Goal: Information Seeking & Learning: Learn about a topic

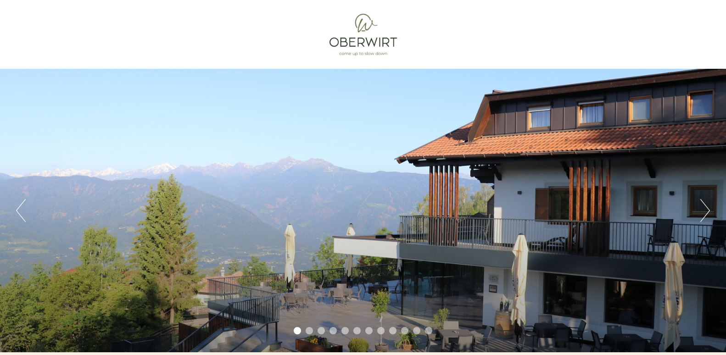
click at [706, 204] on button "Next" at bounding box center [706, 210] width 10 height 23
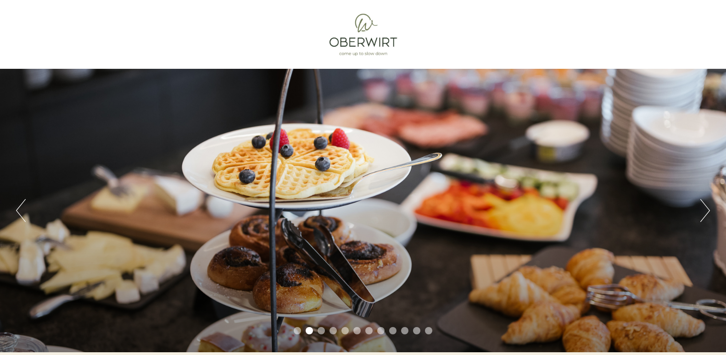
click at [704, 218] on button "Next" at bounding box center [706, 210] width 10 height 23
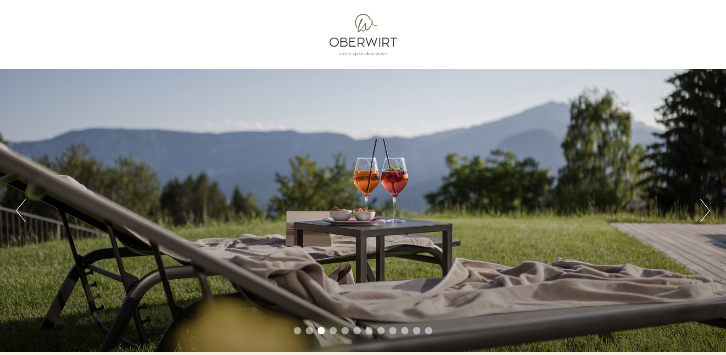
click at [704, 216] on button "Next" at bounding box center [706, 210] width 10 height 23
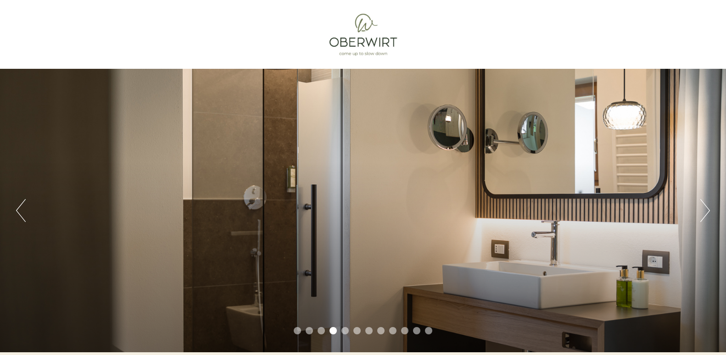
click at [704, 213] on button "Next" at bounding box center [706, 210] width 10 height 23
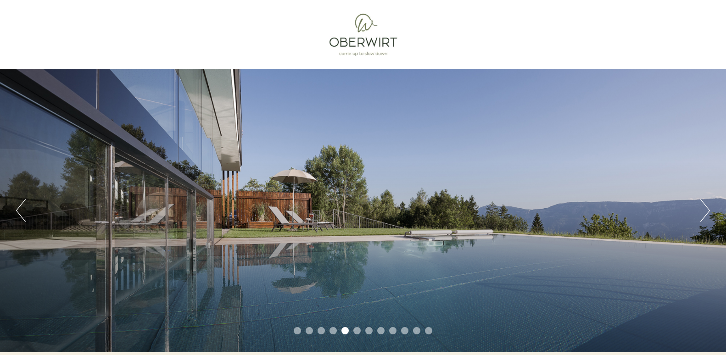
click at [704, 213] on button "Next" at bounding box center [706, 210] width 10 height 23
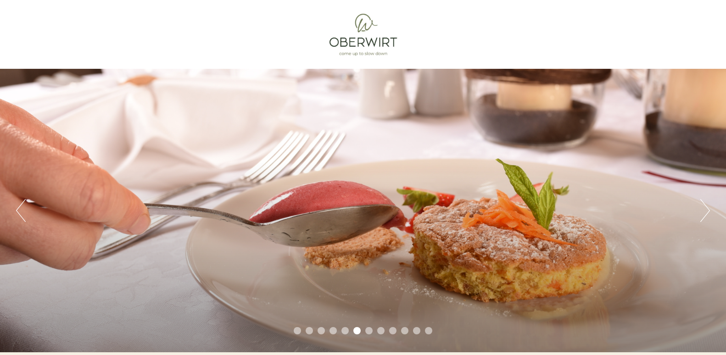
click at [703, 213] on button "Next" at bounding box center [706, 210] width 10 height 23
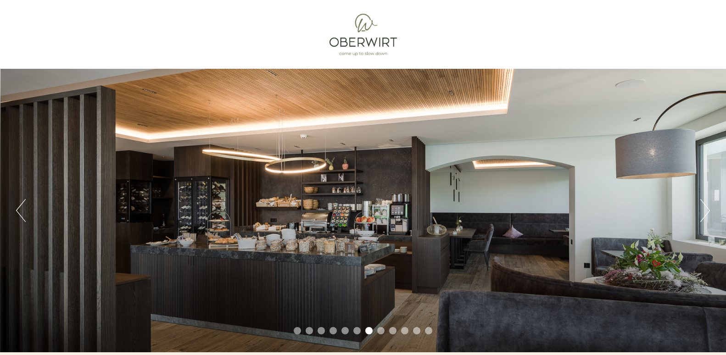
click at [703, 213] on button "Next" at bounding box center [706, 210] width 10 height 23
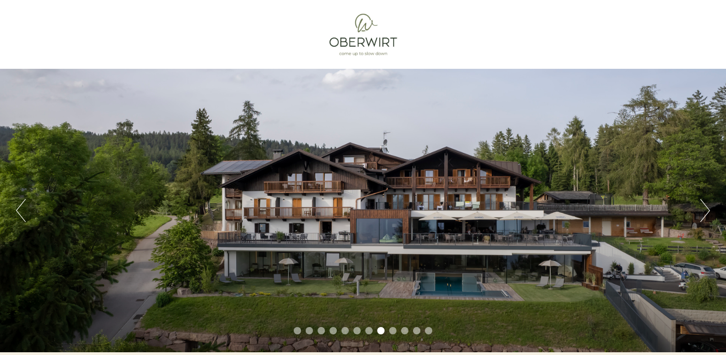
click at [702, 212] on button "Next" at bounding box center [706, 210] width 10 height 23
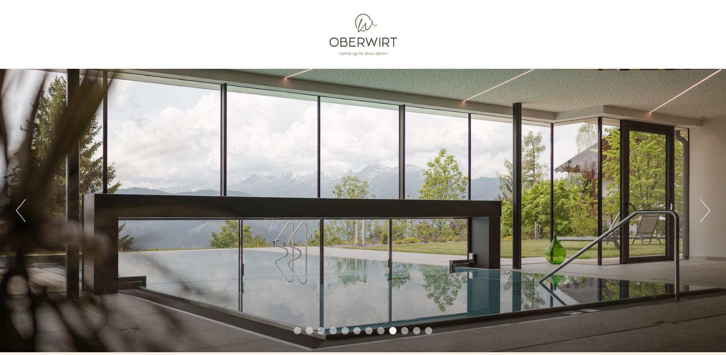
click at [702, 212] on button "Next" at bounding box center [706, 210] width 10 height 23
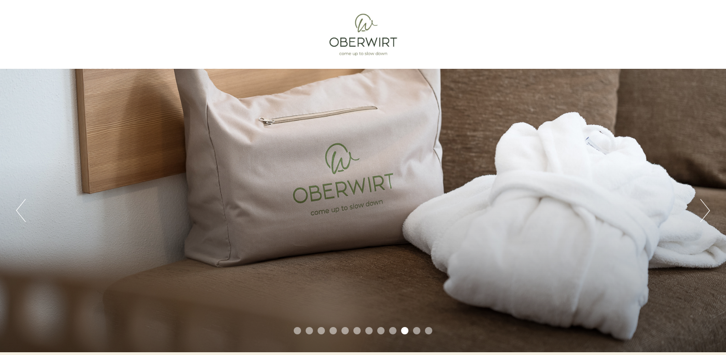
click at [700, 214] on div "Previous Next 1 2 3 4 5 6 7 8 9 10 11 12" at bounding box center [363, 211] width 726 height 284
click at [709, 207] on button "Next" at bounding box center [706, 210] width 10 height 23
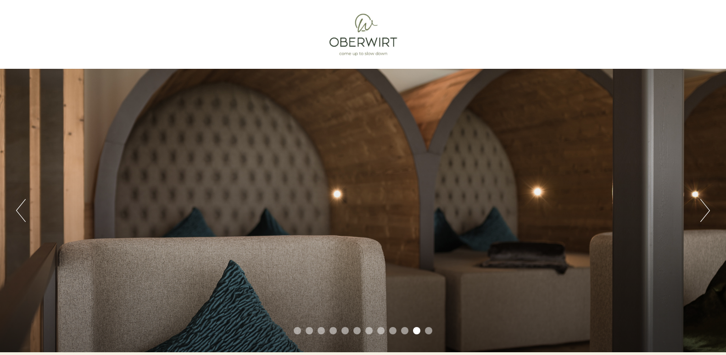
click at [708, 210] on button "Next" at bounding box center [706, 210] width 10 height 23
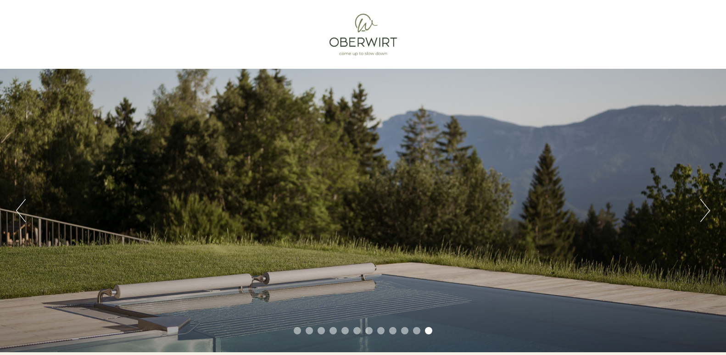
click at [707, 211] on button "Next" at bounding box center [706, 210] width 10 height 23
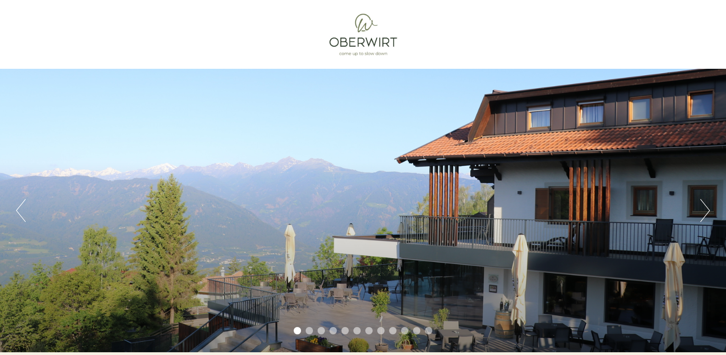
drag, startPoint x: 724, startPoint y: 17, endPoint x: 732, endPoint y: 127, distance: 110.0
click at [724, 327] on ul "1 2 3 4 5 6 7 8 9 10 11 12" at bounding box center [363, 332] width 726 height 11
drag, startPoint x: 639, startPoint y: 304, endPoint x: 635, endPoint y: 293, distance: 12.2
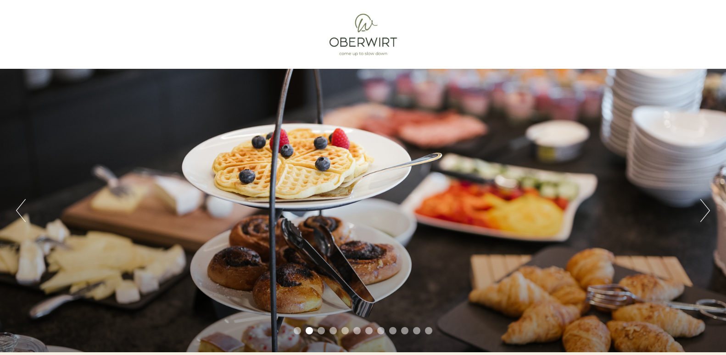
drag, startPoint x: 659, startPoint y: 197, endPoint x: 651, endPoint y: 182, distance: 17.3
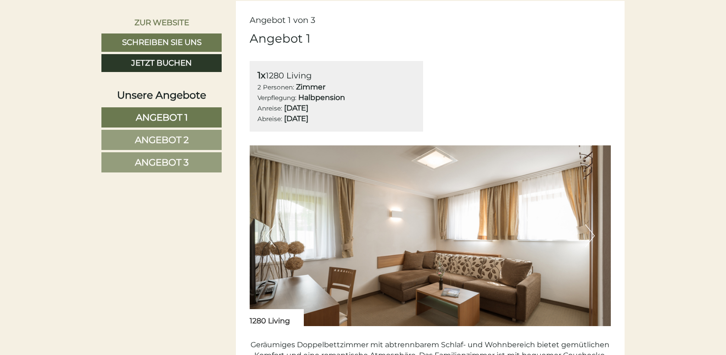
scroll to position [544, 0]
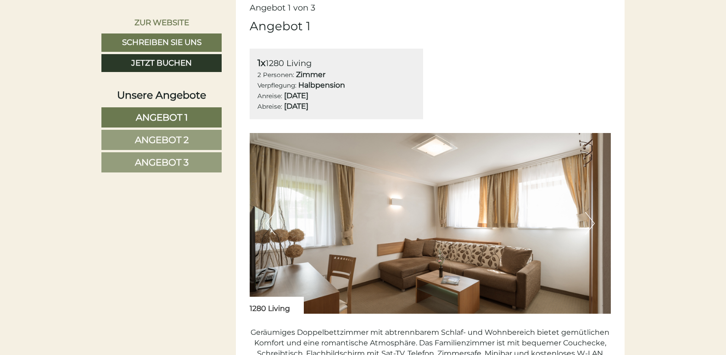
click at [587, 223] on button "Next" at bounding box center [590, 223] width 10 height 23
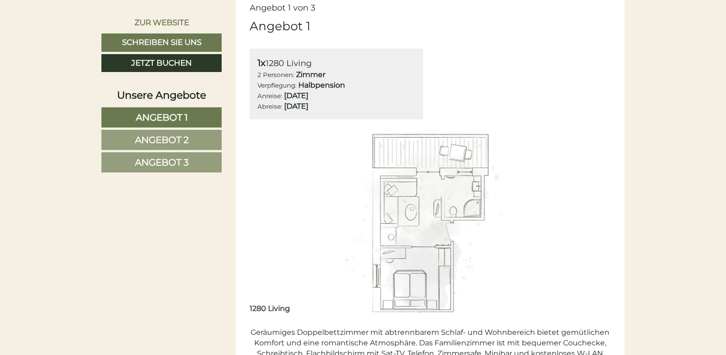
click at [587, 223] on button "Next" at bounding box center [590, 223] width 10 height 23
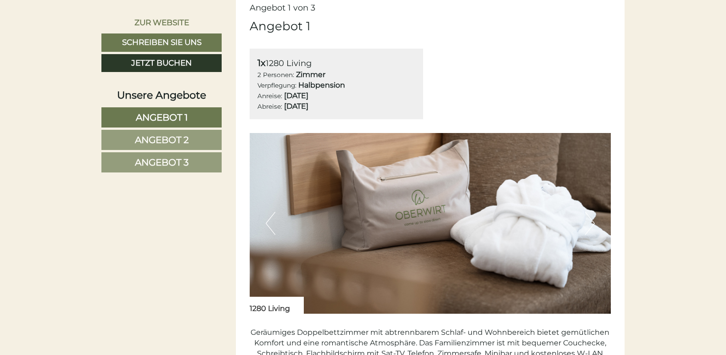
click at [591, 215] on button "Next" at bounding box center [590, 223] width 10 height 23
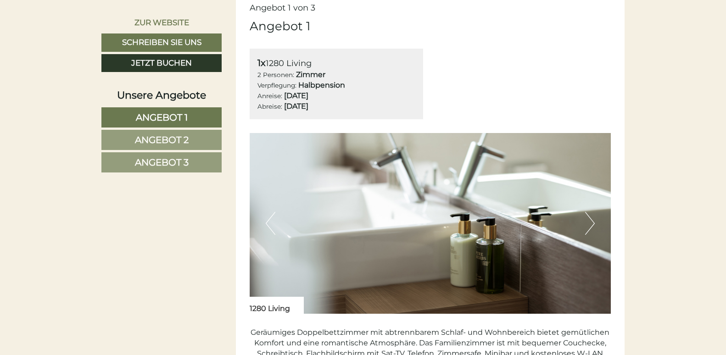
click at [591, 215] on button "Next" at bounding box center [590, 223] width 10 height 23
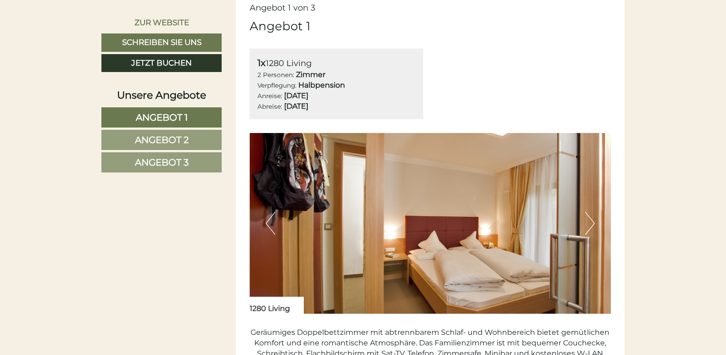
click at [591, 215] on button "Next" at bounding box center [590, 223] width 10 height 23
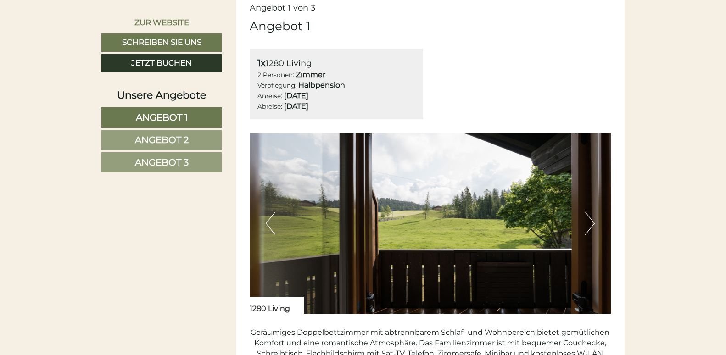
click at [591, 215] on button "Next" at bounding box center [590, 223] width 10 height 23
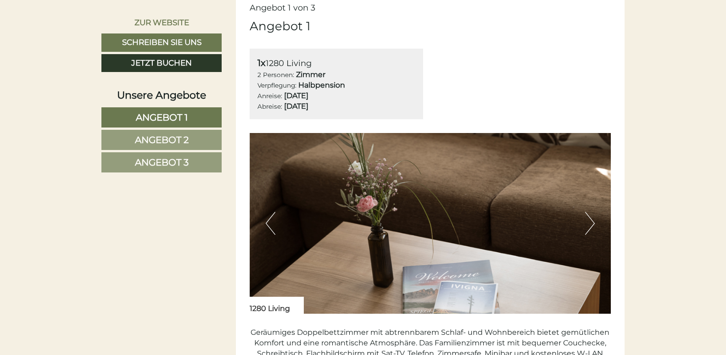
click at [591, 215] on button "Next" at bounding box center [590, 223] width 10 height 23
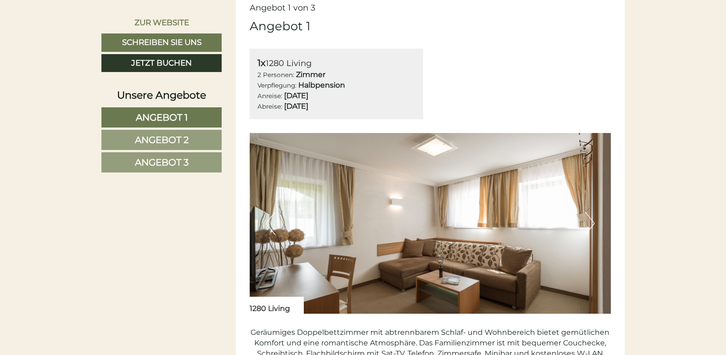
click at [591, 215] on button "Next" at bounding box center [590, 223] width 10 height 23
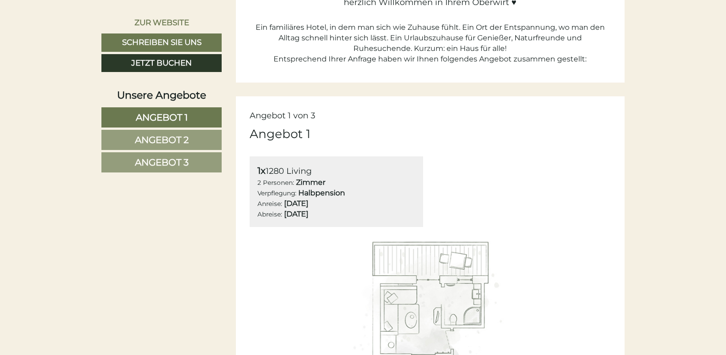
scroll to position [418, 0]
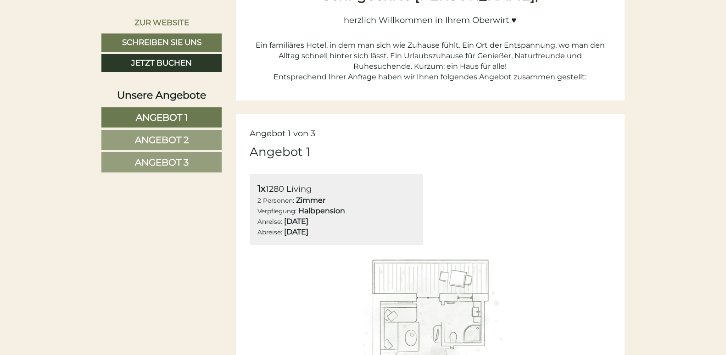
click at [523, 282] on img at bounding box center [431, 349] width 362 height 181
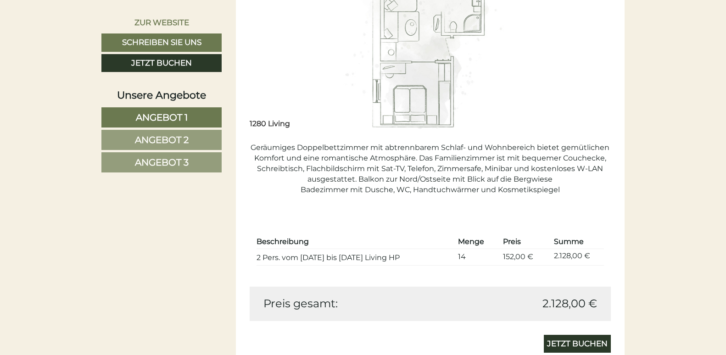
scroll to position [585, 0]
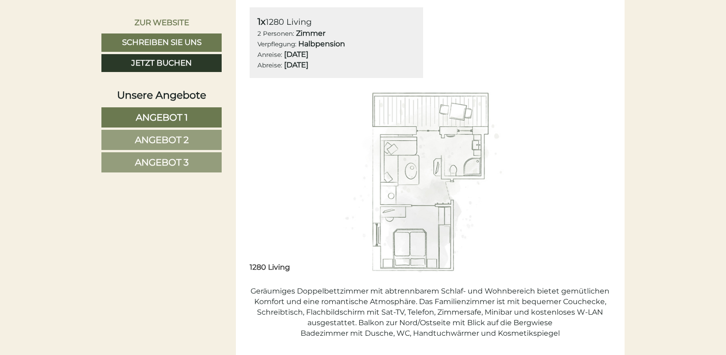
click at [550, 137] on img at bounding box center [431, 182] width 362 height 181
click at [585, 179] on img at bounding box center [431, 182] width 362 height 181
click at [424, 176] on img at bounding box center [431, 182] width 362 height 181
click at [302, 182] on img at bounding box center [431, 182] width 362 height 181
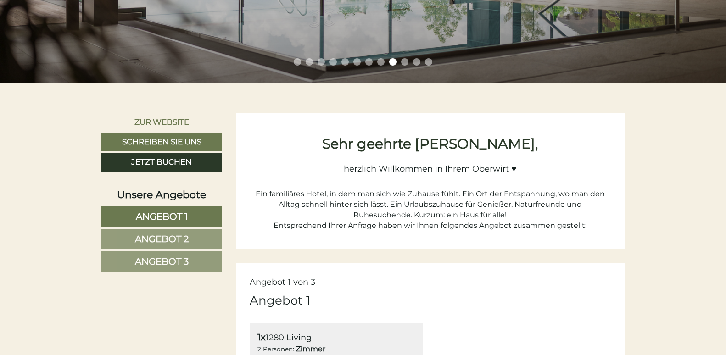
scroll to position [580, 0]
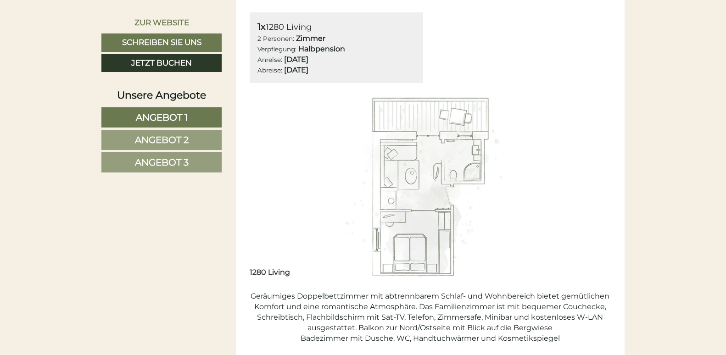
click at [428, 172] on img at bounding box center [431, 187] width 362 height 181
drag, startPoint x: 626, startPoint y: 161, endPoint x: 595, endPoint y: 169, distance: 31.9
click at [595, 169] on img at bounding box center [431, 187] width 362 height 181
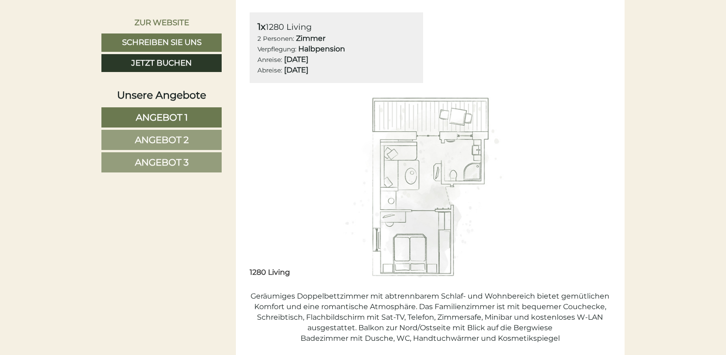
click at [253, 171] on img at bounding box center [431, 187] width 362 height 181
drag, startPoint x: 444, startPoint y: 182, endPoint x: 436, endPoint y: 180, distance: 7.7
click at [442, 182] on img at bounding box center [431, 187] width 362 height 181
drag, startPoint x: 391, startPoint y: 178, endPoint x: 266, endPoint y: 203, distance: 127.9
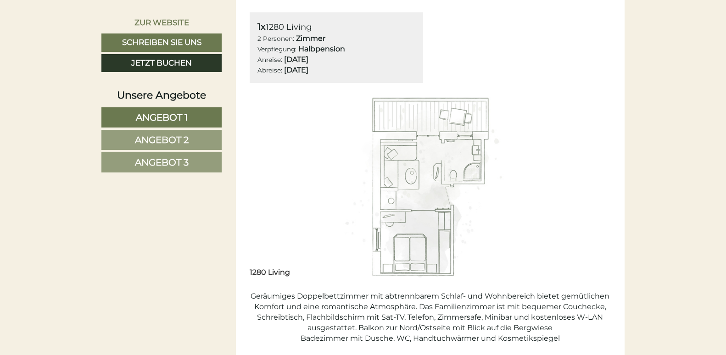
click at [272, 211] on img at bounding box center [431, 187] width 362 height 181
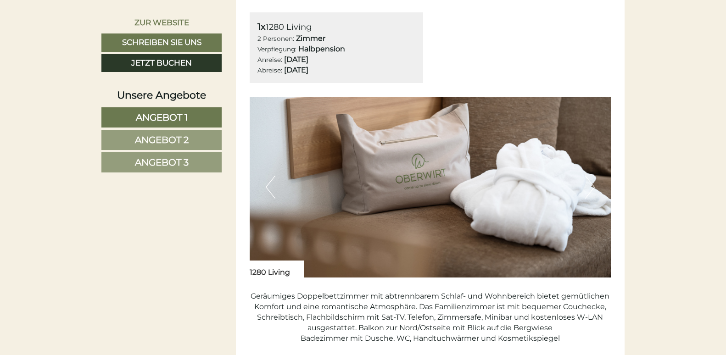
click at [257, 193] on img at bounding box center [431, 187] width 362 height 181
click at [266, 189] on button "Previous" at bounding box center [271, 187] width 10 height 23
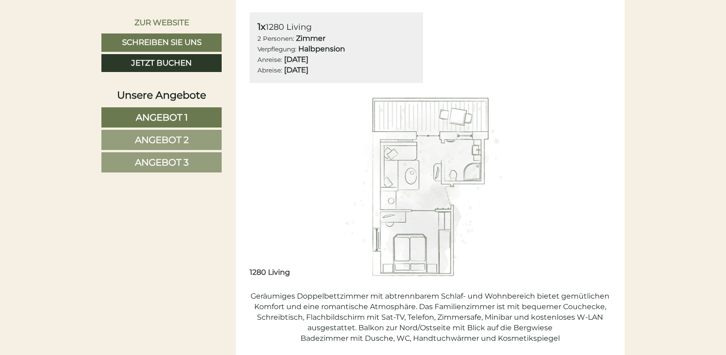
click at [266, 189] on button "Previous" at bounding box center [271, 187] width 10 height 23
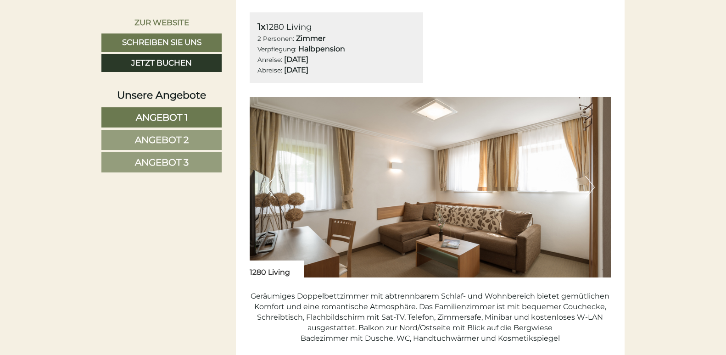
click at [266, 189] on button "Previous" at bounding box center [271, 187] width 10 height 23
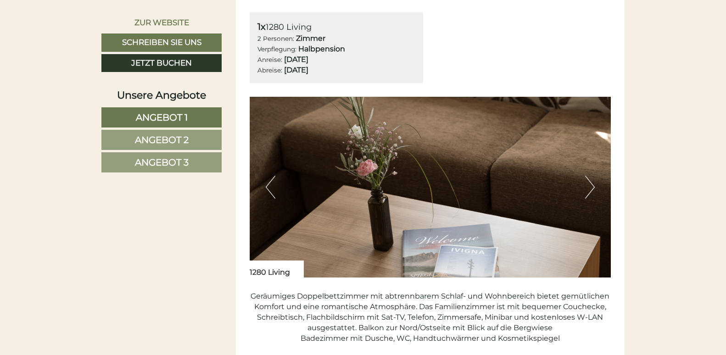
click at [266, 189] on button "Previous" at bounding box center [271, 187] width 10 height 23
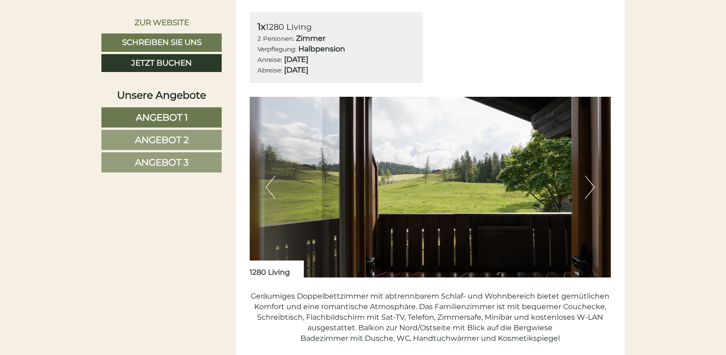
click at [266, 189] on button "Previous" at bounding box center [271, 187] width 10 height 23
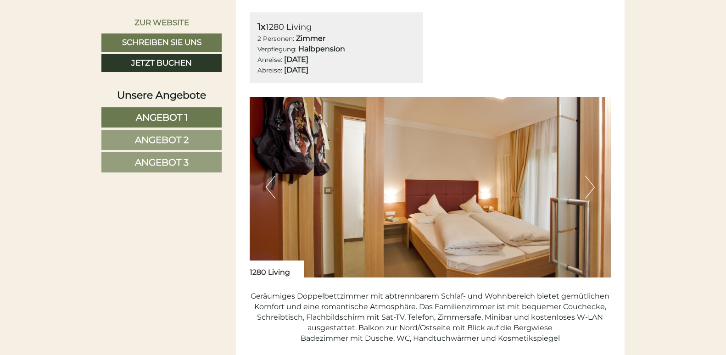
click at [266, 189] on button "Previous" at bounding box center [271, 187] width 10 height 23
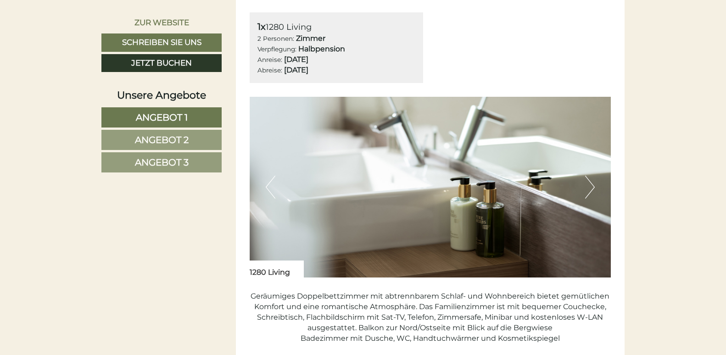
click at [266, 189] on button "Previous" at bounding box center [271, 187] width 10 height 23
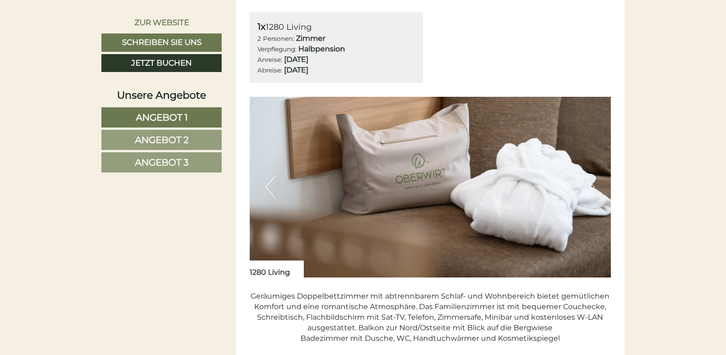
drag, startPoint x: 9, startPoint y: 210, endPoint x: 11, endPoint y: 233, distance: 22.6
drag, startPoint x: 11, startPoint y: 233, endPoint x: 0, endPoint y: 242, distance: 14.6
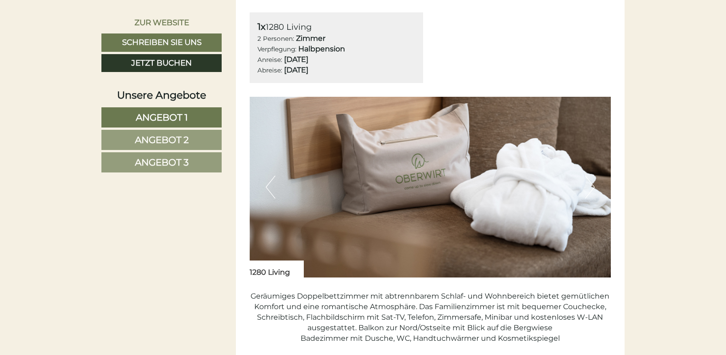
click at [272, 181] on button "Previous" at bounding box center [271, 187] width 10 height 23
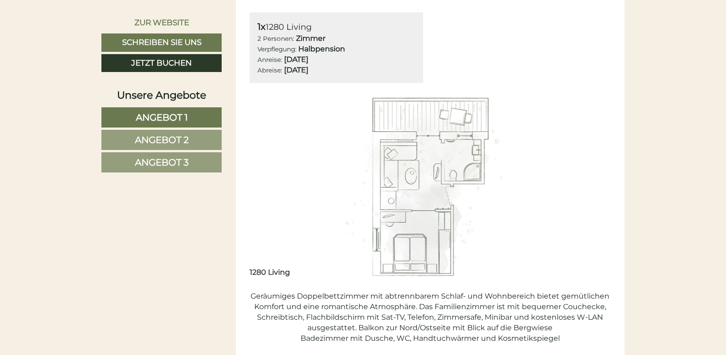
click at [272, 181] on button "Previous" at bounding box center [271, 187] width 10 height 23
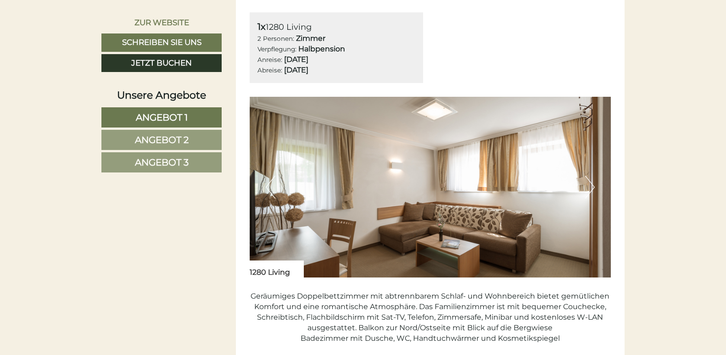
click at [272, 181] on button "Previous" at bounding box center [271, 187] width 10 height 23
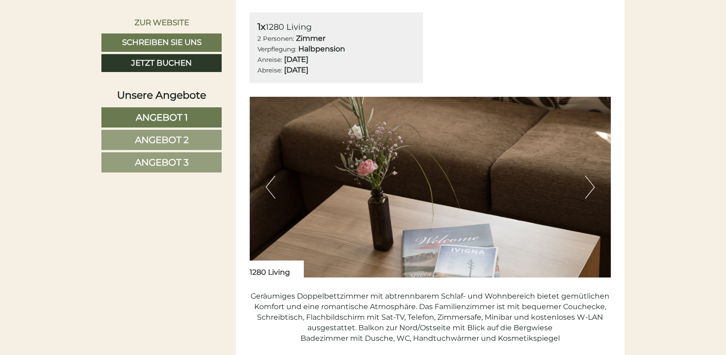
click at [272, 182] on button "Previous" at bounding box center [271, 187] width 10 height 23
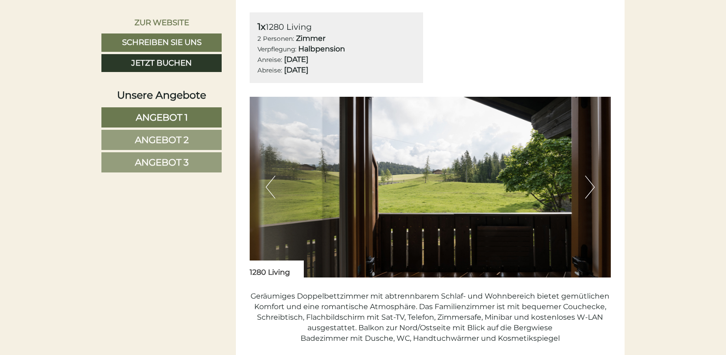
click at [272, 182] on button "Previous" at bounding box center [271, 187] width 10 height 23
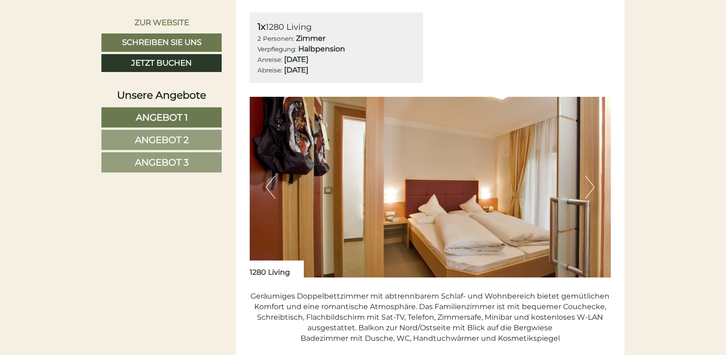
click at [272, 182] on button "Previous" at bounding box center [271, 187] width 10 height 23
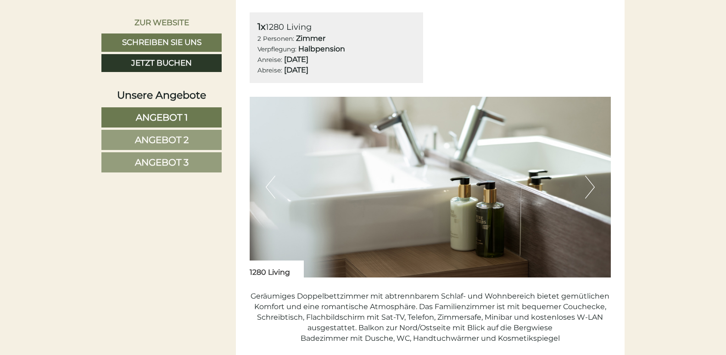
click at [272, 182] on button "Previous" at bounding box center [271, 187] width 10 height 23
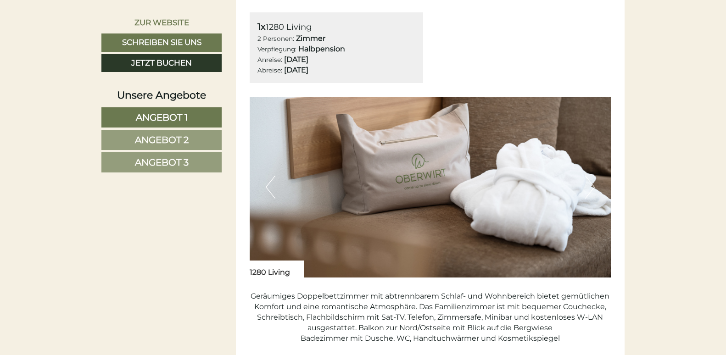
click at [272, 182] on button "Previous" at bounding box center [271, 187] width 10 height 23
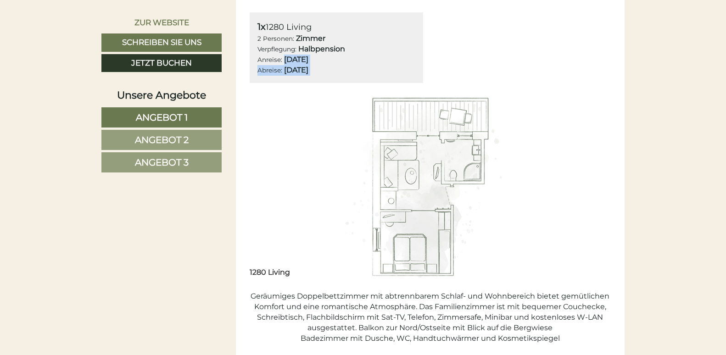
drag, startPoint x: 724, startPoint y: 62, endPoint x: 715, endPoint y: 101, distance: 40.0
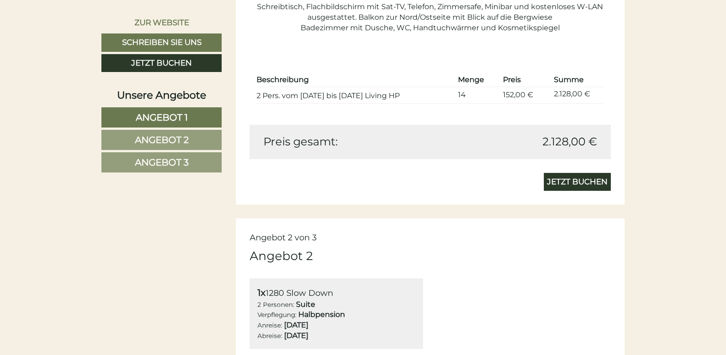
scroll to position [1202, 0]
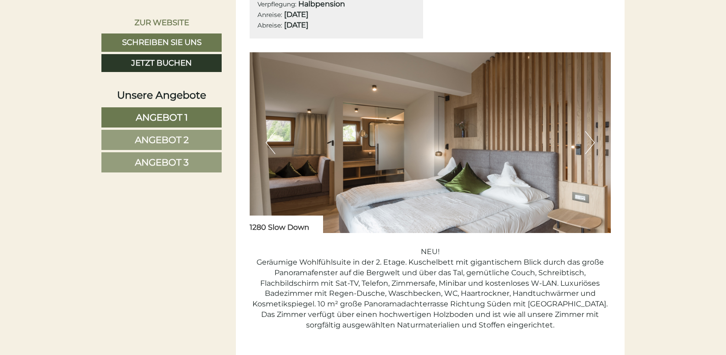
click at [592, 146] on button "Next" at bounding box center [590, 142] width 10 height 23
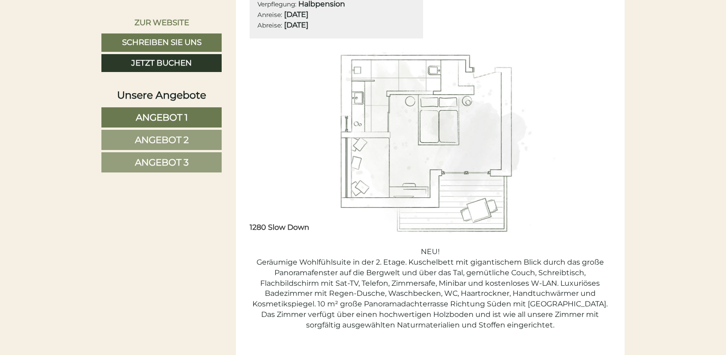
click at [592, 146] on button "Next" at bounding box center [590, 142] width 10 height 23
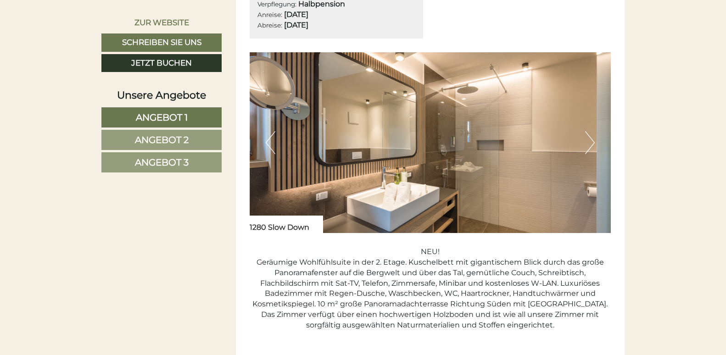
click at [592, 146] on button "Next" at bounding box center [590, 142] width 10 height 23
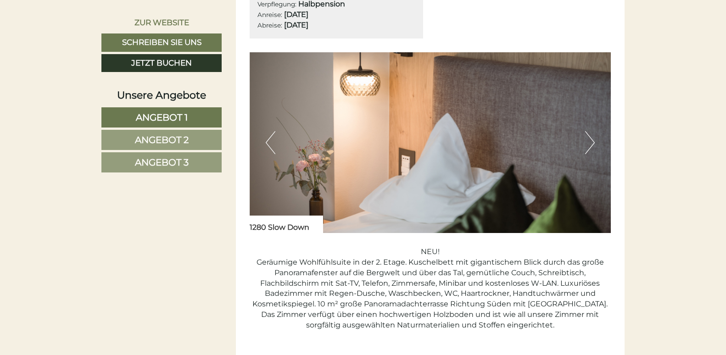
click at [592, 146] on button "Next" at bounding box center [590, 142] width 10 height 23
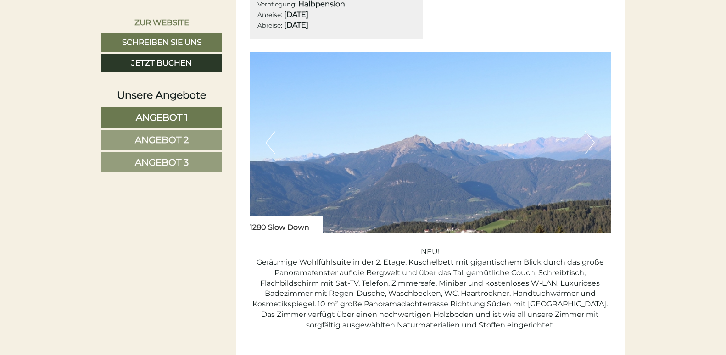
click at [592, 146] on button "Next" at bounding box center [590, 142] width 10 height 23
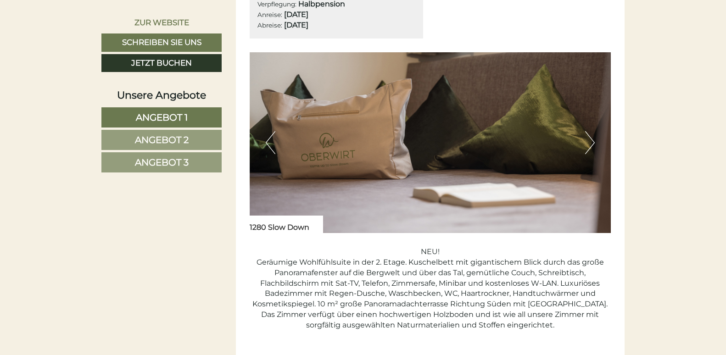
click at [592, 146] on button "Next" at bounding box center [590, 142] width 10 height 23
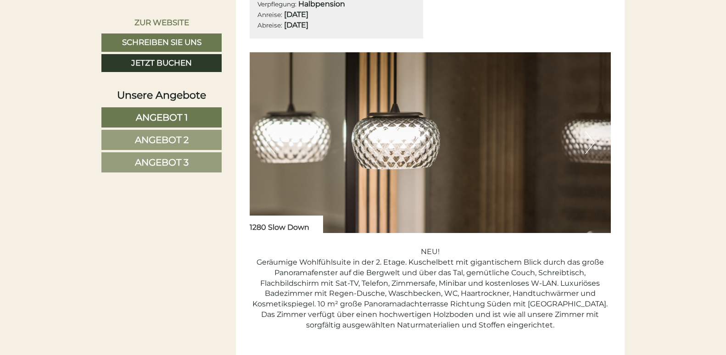
click at [592, 146] on button "Next" at bounding box center [590, 142] width 10 height 23
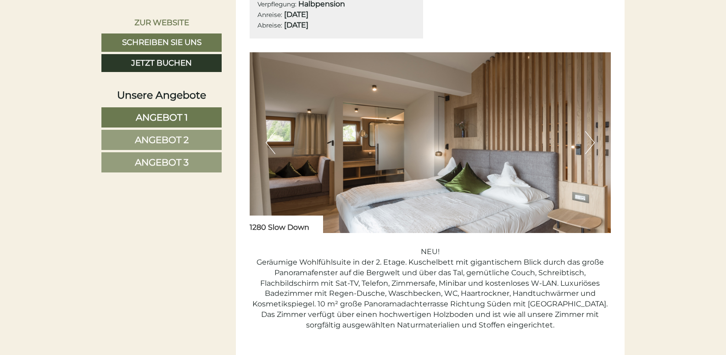
click at [592, 146] on button "Next" at bounding box center [590, 142] width 10 height 23
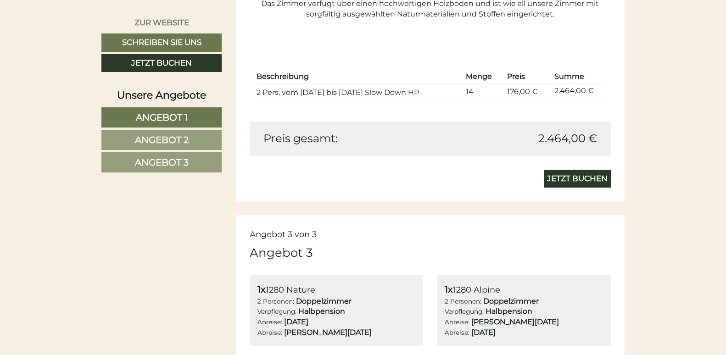
scroll to position [1824, 0]
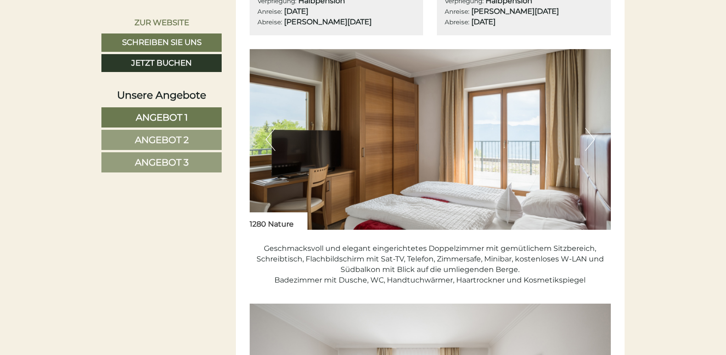
click at [590, 134] on button "Next" at bounding box center [590, 139] width 10 height 23
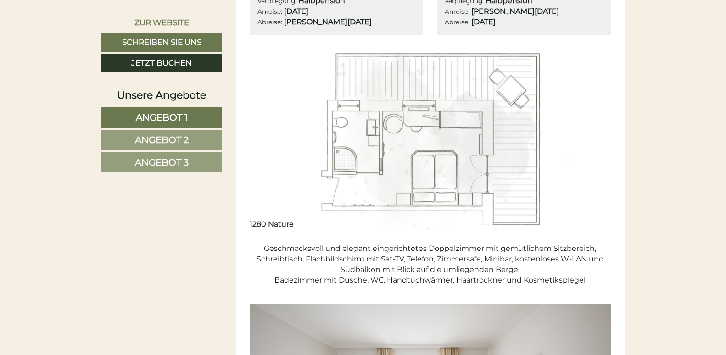
click at [590, 134] on button "Next" at bounding box center [590, 139] width 10 height 23
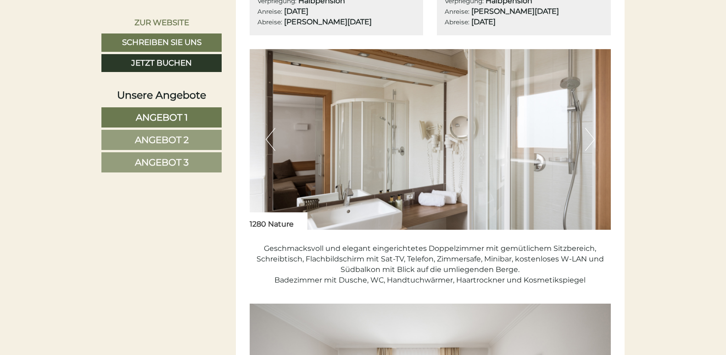
click at [590, 134] on button "Next" at bounding box center [590, 139] width 10 height 23
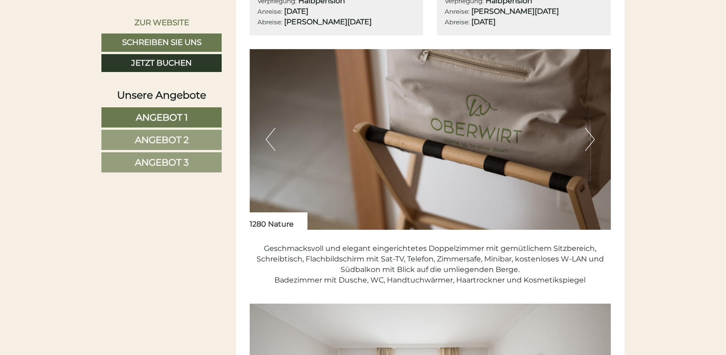
click at [590, 134] on button "Next" at bounding box center [590, 139] width 10 height 23
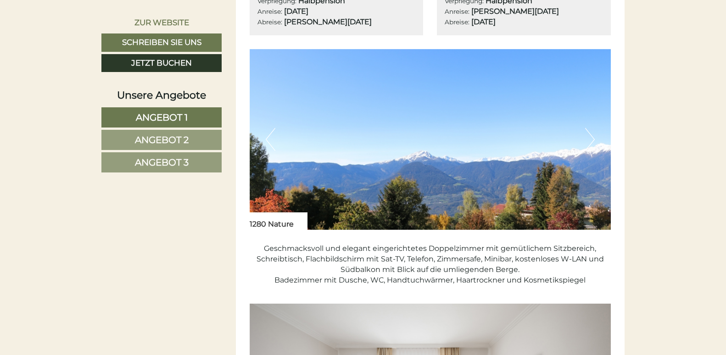
click at [590, 134] on button "Next" at bounding box center [590, 139] width 10 height 23
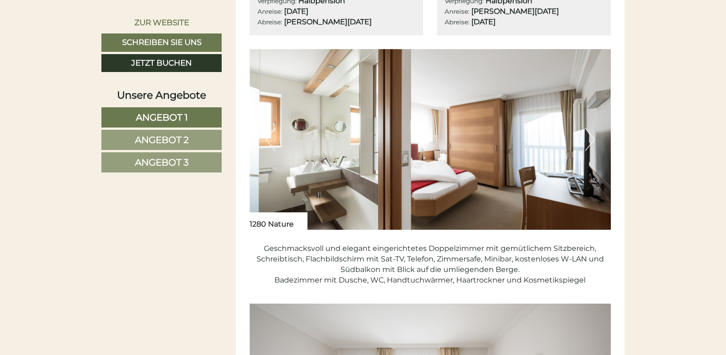
click at [590, 134] on button "Next" at bounding box center [590, 139] width 10 height 23
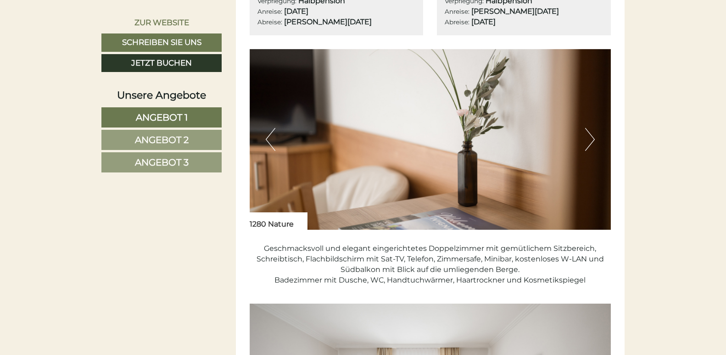
click at [590, 134] on button "Next" at bounding box center [590, 139] width 10 height 23
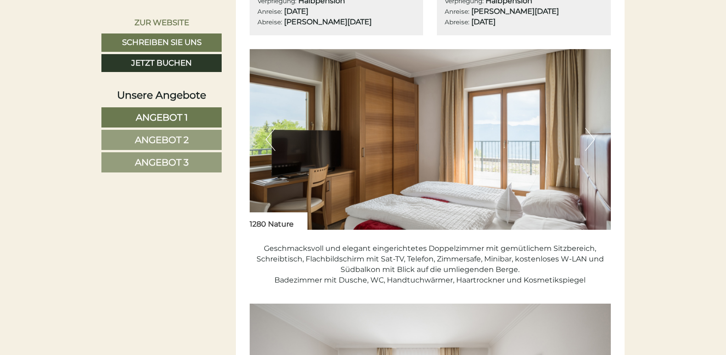
click at [590, 134] on button "Next" at bounding box center [590, 139] width 10 height 23
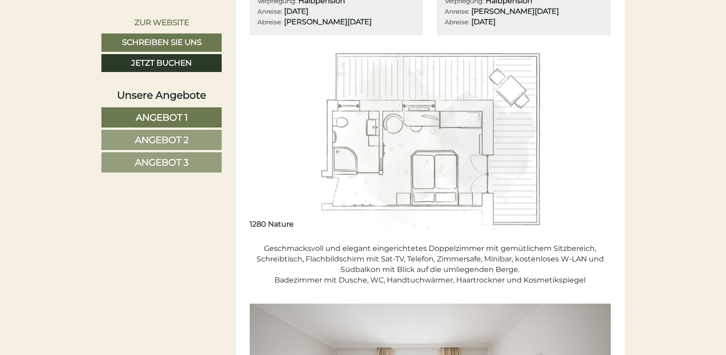
click at [590, 134] on button "Next" at bounding box center [590, 139] width 10 height 23
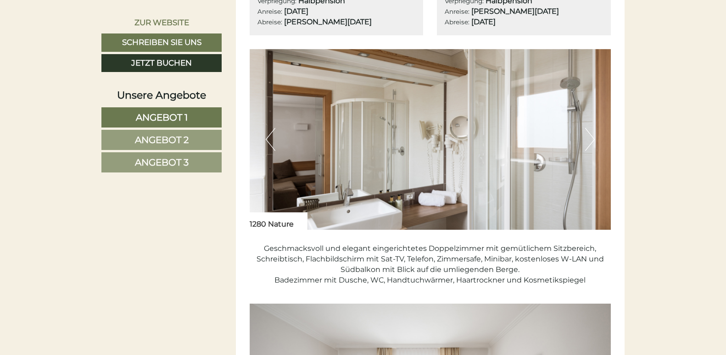
scroll to position [2134, 0]
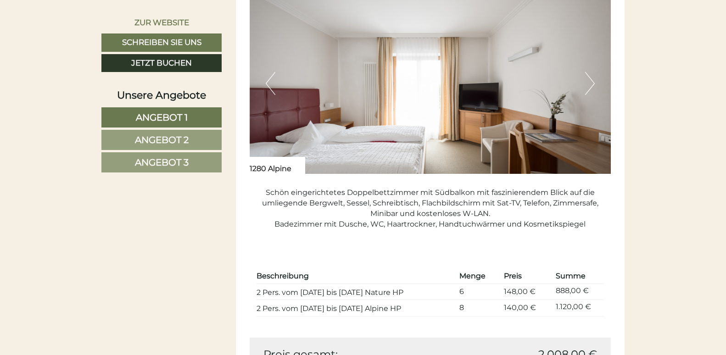
click at [589, 87] on button "Next" at bounding box center [590, 83] width 10 height 23
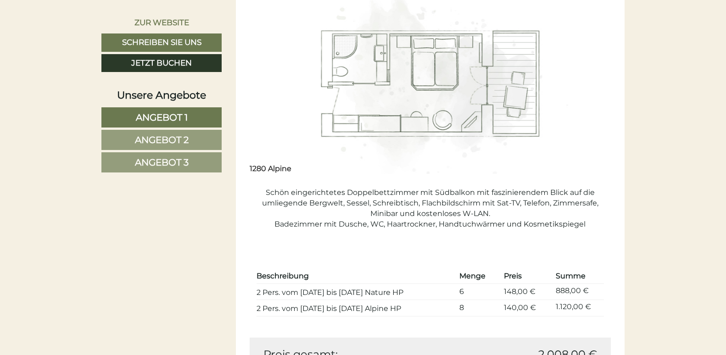
click at [589, 87] on button "Next" at bounding box center [590, 83] width 10 height 23
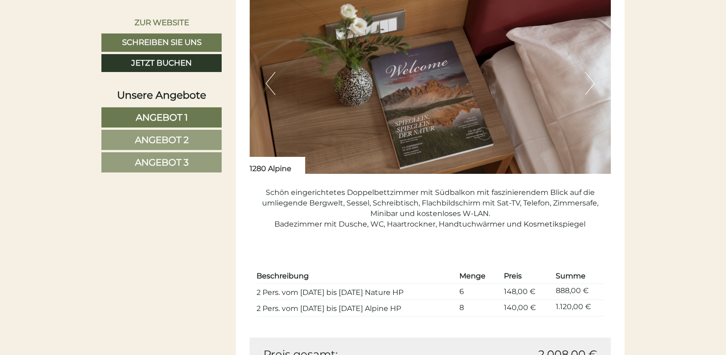
click at [589, 87] on button "Next" at bounding box center [590, 83] width 10 height 23
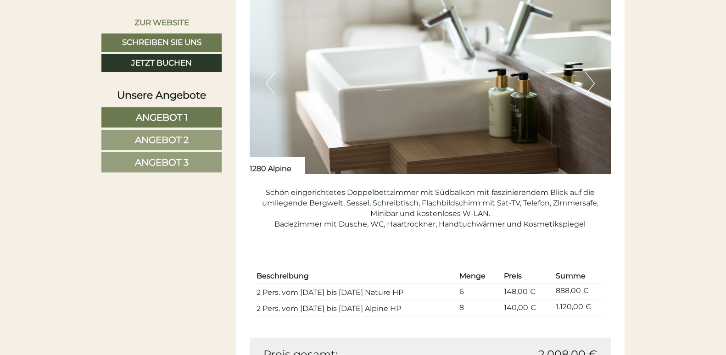
click at [589, 87] on button "Next" at bounding box center [590, 83] width 10 height 23
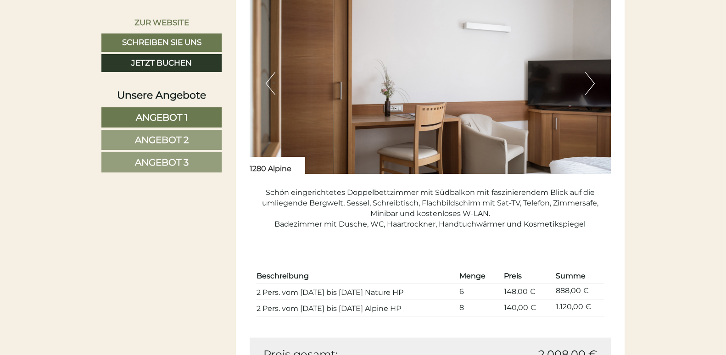
click at [589, 87] on button "Next" at bounding box center [590, 83] width 10 height 23
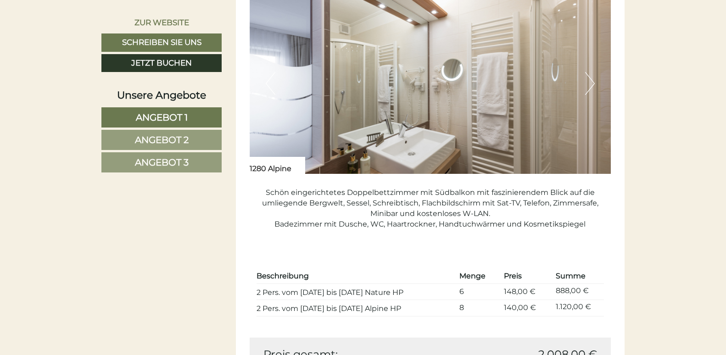
click at [589, 87] on button "Next" at bounding box center [590, 83] width 10 height 23
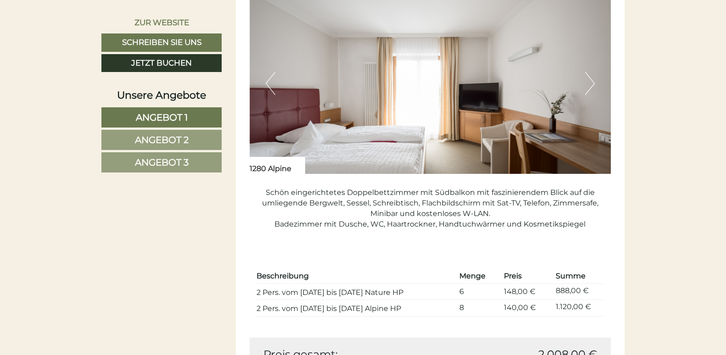
click at [589, 87] on button "Next" at bounding box center [590, 83] width 10 height 23
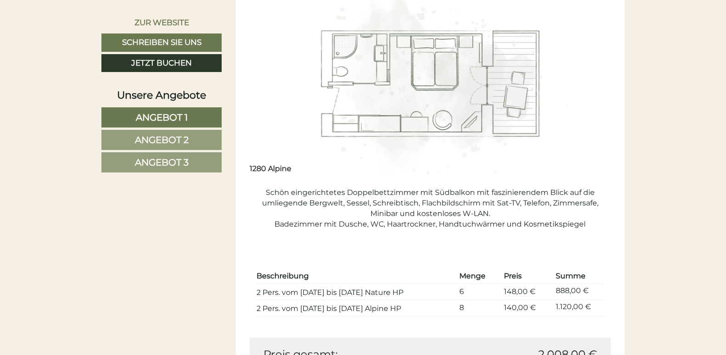
click at [589, 87] on button "Next" at bounding box center [590, 83] width 10 height 23
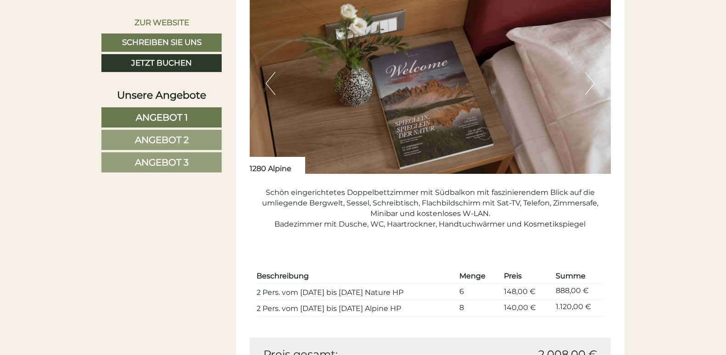
click at [589, 87] on button "Next" at bounding box center [590, 83] width 10 height 23
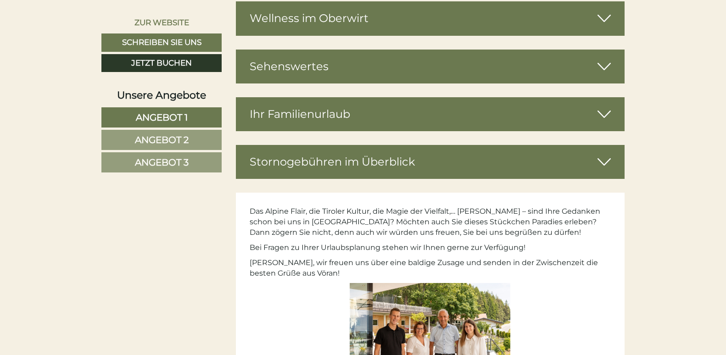
scroll to position [3731, 0]
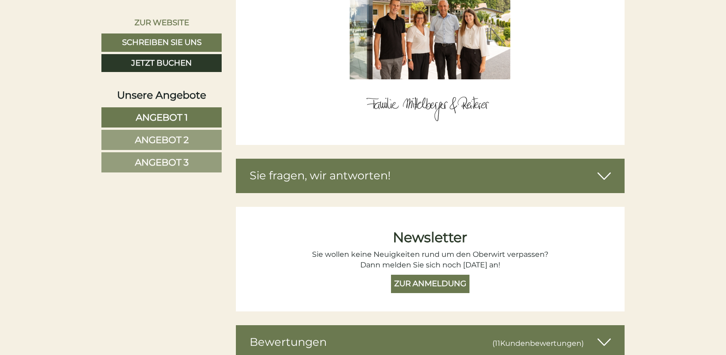
click at [601, 180] on icon at bounding box center [604, 176] width 13 height 16
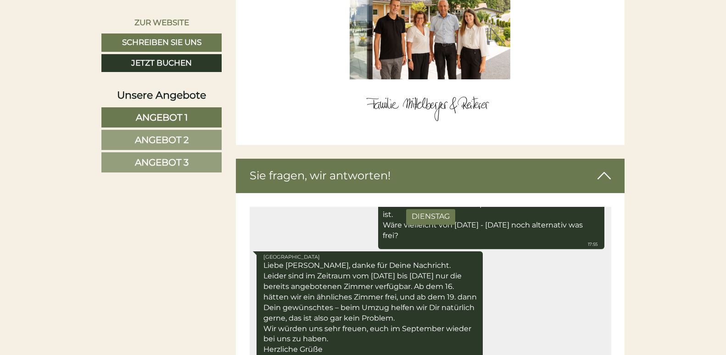
scroll to position [4042, 0]
